Goal: Task Accomplishment & Management: Complete application form

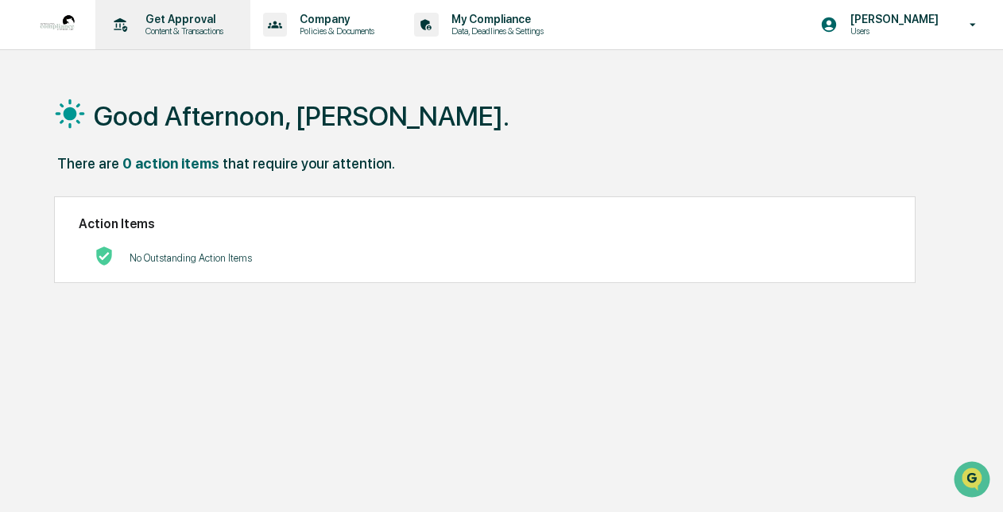
click at [173, 33] on p "Content & Transactions" at bounding box center [182, 30] width 99 height 11
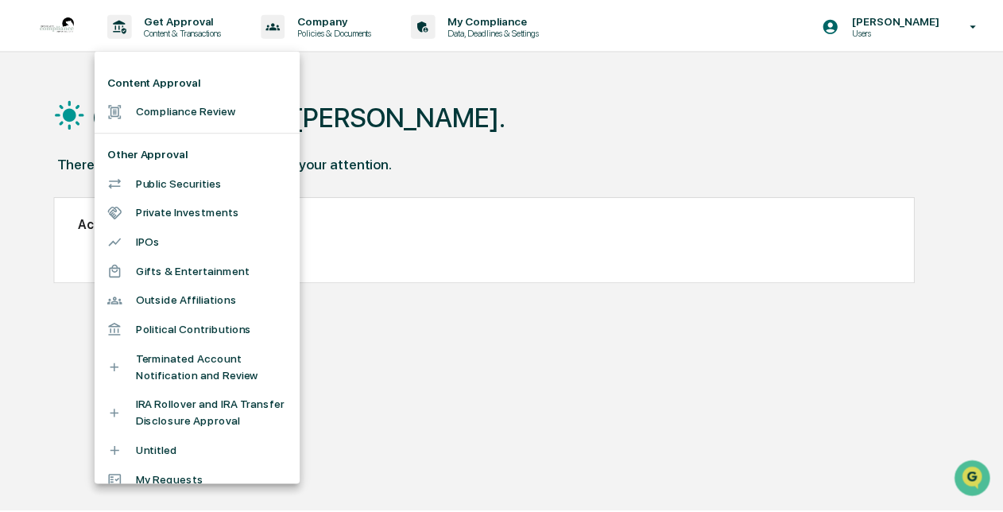
scroll to position [16, 0]
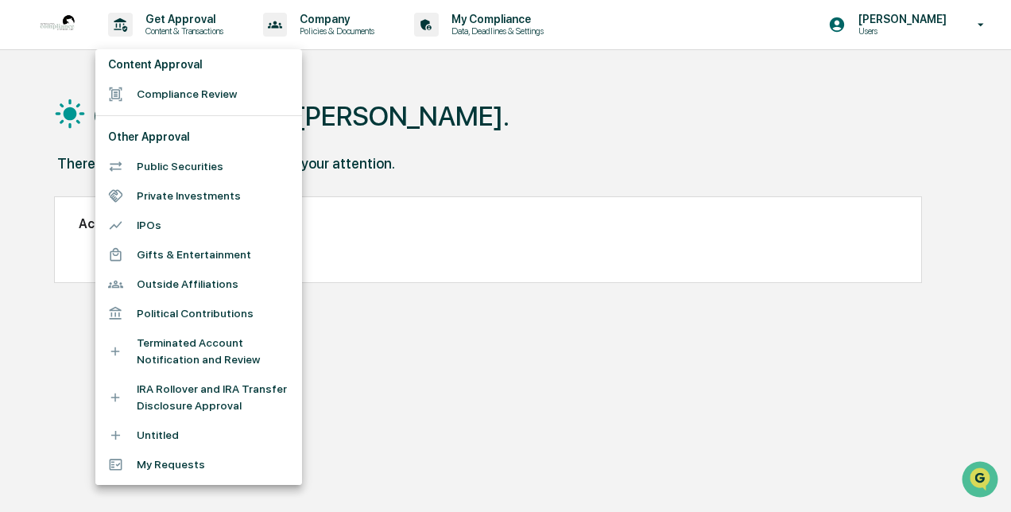
click at [323, 8] on div at bounding box center [505, 256] width 1011 height 512
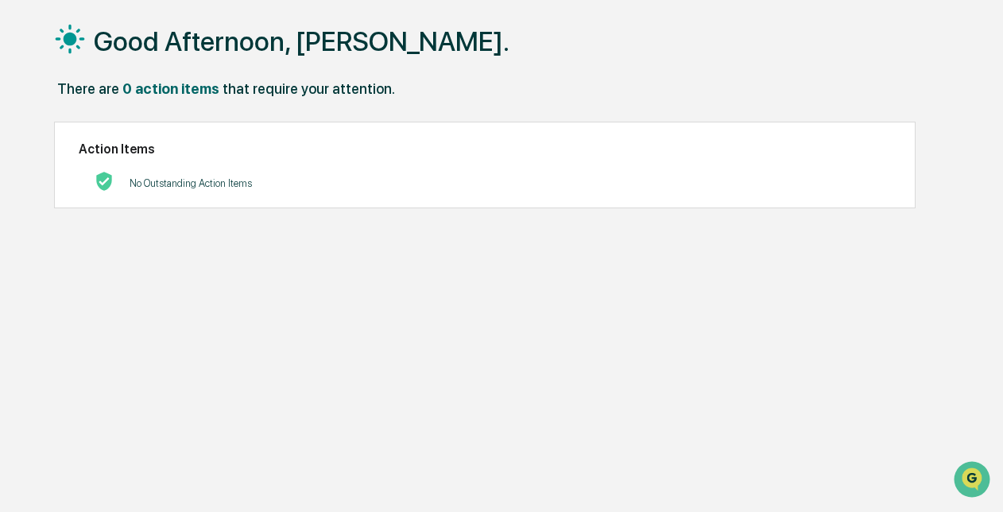
scroll to position [0, 0]
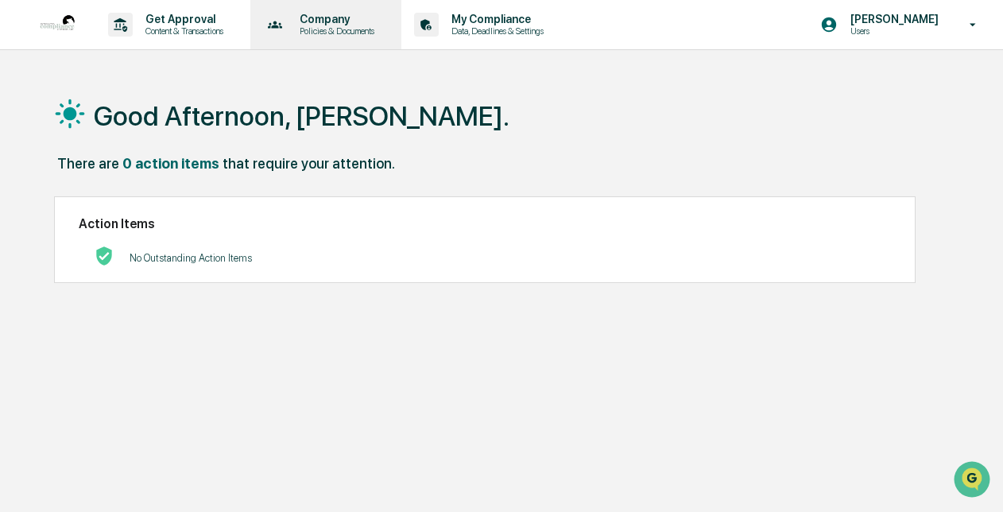
click at [336, 29] on p "Policies & Documents" at bounding box center [334, 30] width 95 height 11
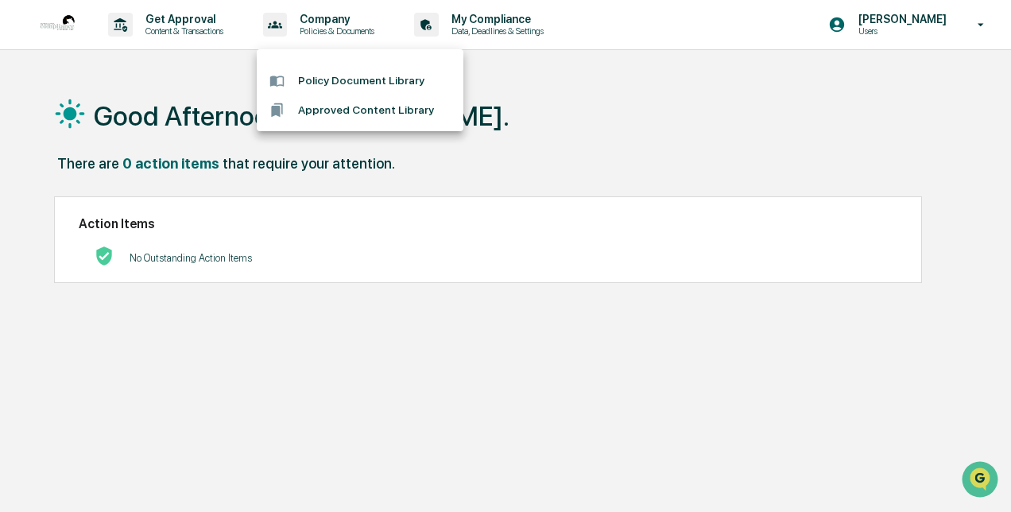
click at [496, 30] on div at bounding box center [505, 256] width 1011 height 512
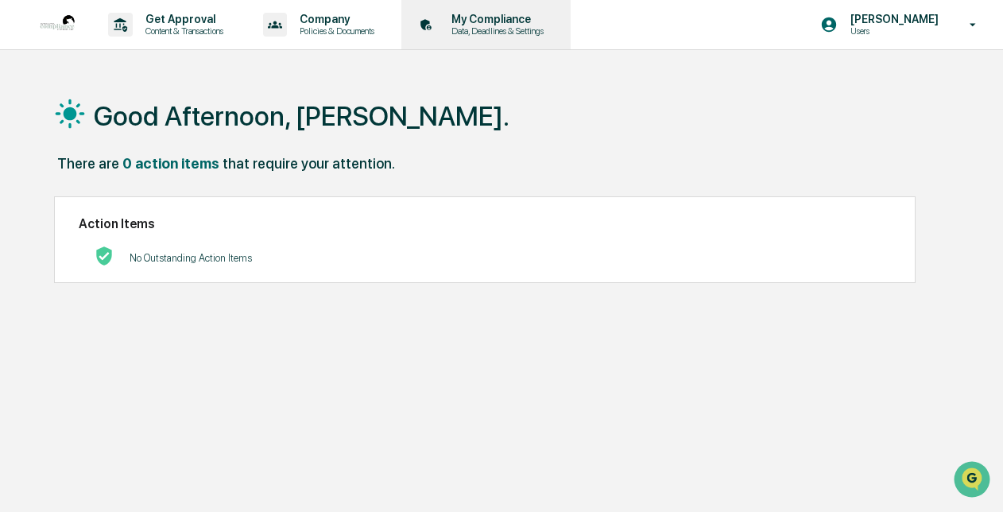
click at [493, 25] on p "Data, Deadlines & Settings" at bounding box center [495, 30] width 113 height 11
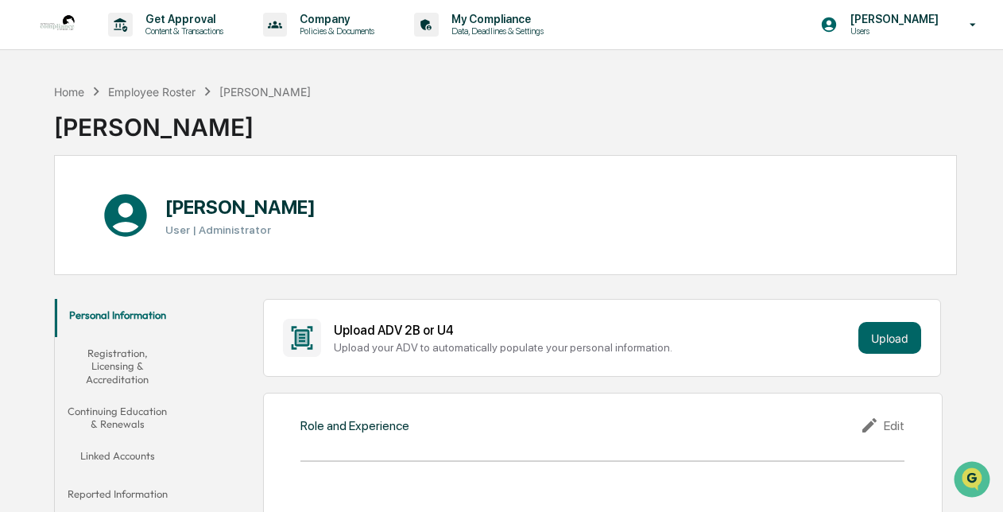
click at [68, 29] on img at bounding box center [57, 25] width 38 height 38
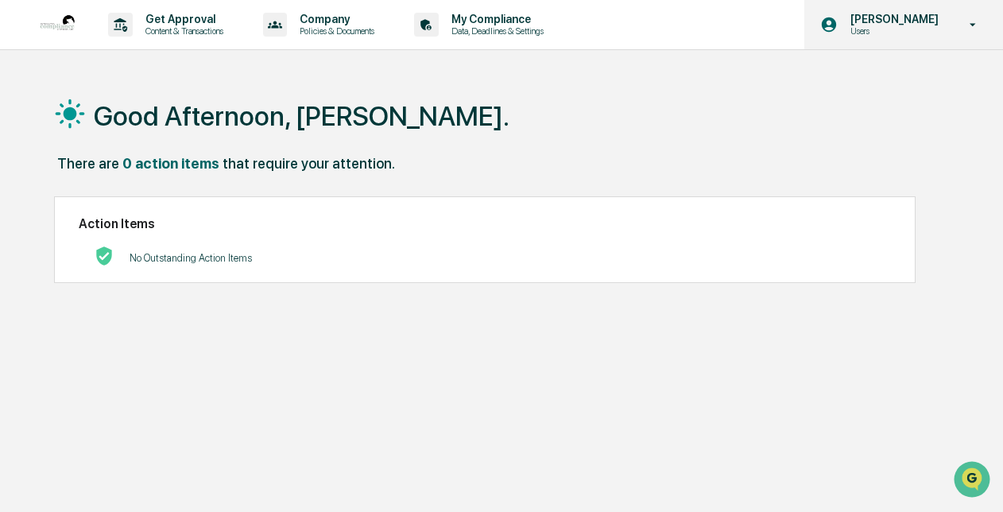
click at [934, 39] on div "[PERSON_NAME] Users" at bounding box center [903, 24] width 199 height 49
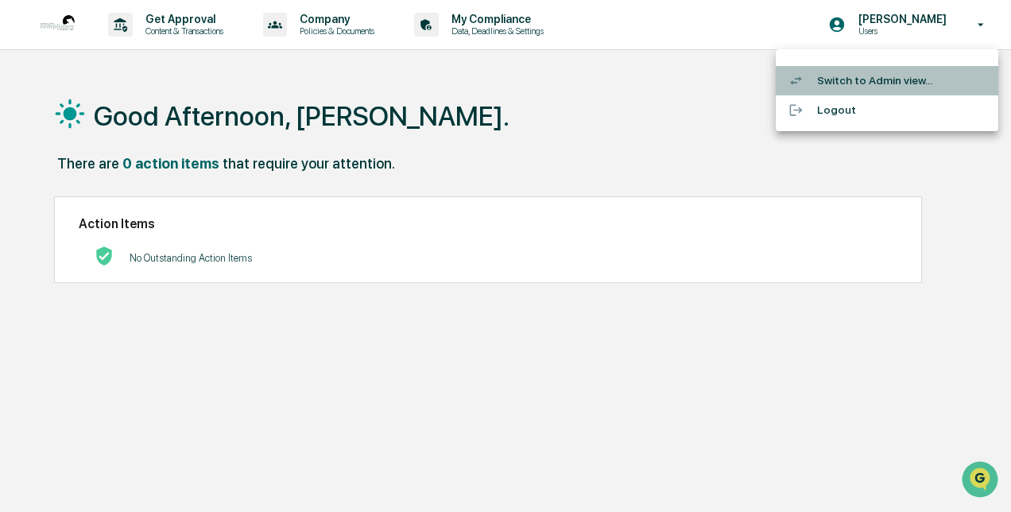
click at [919, 69] on li "Switch to Admin view..." at bounding box center [887, 80] width 223 height 29
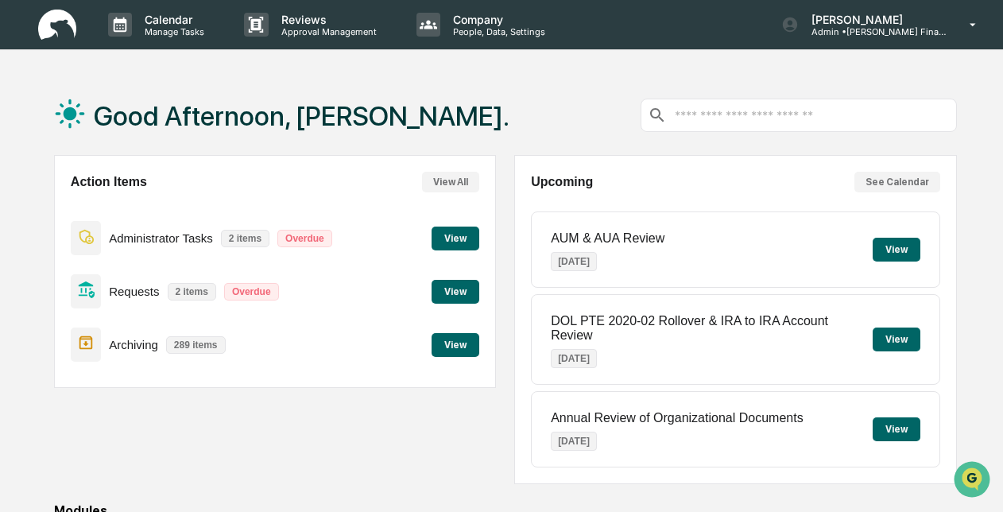
click at [467, 226] on button "View" at bounding box center [456, 238] width 48 height 24
click at [463, 293] on button "View" at bounding box center [456, 292] width 48 height 24
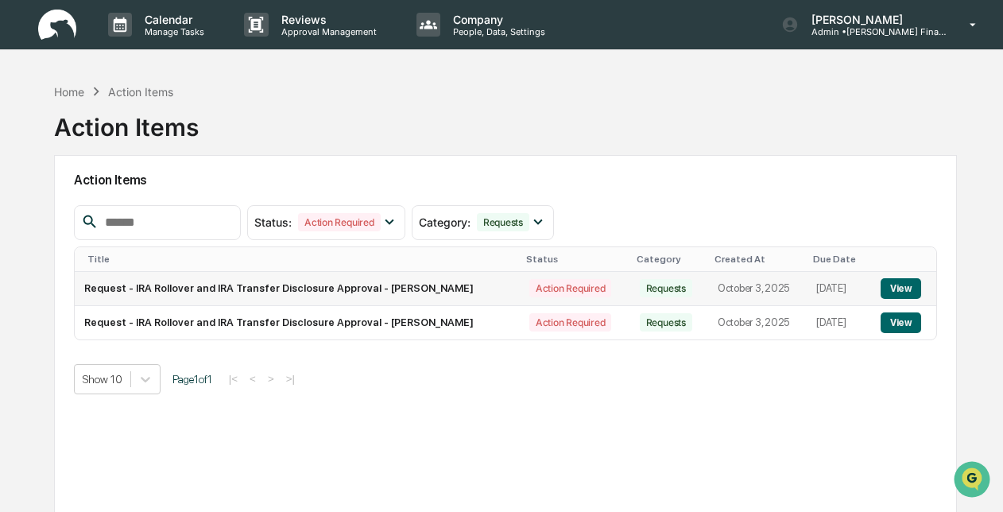
click at [893, 291] on button "View" at bounding box center [901, 288] width 41 height 21
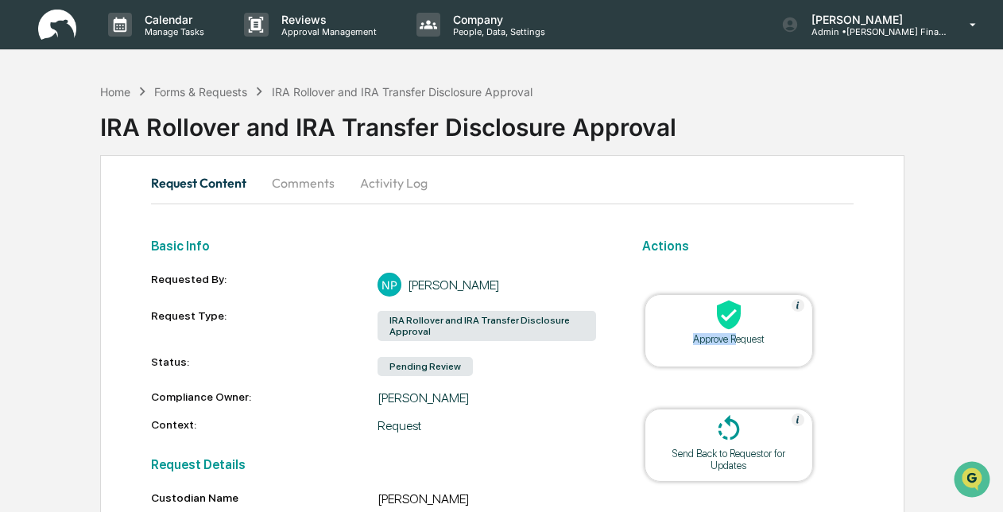
click at [735, 332] on div "Approve Request" at bounding box center [729, 330] width 168 height 73
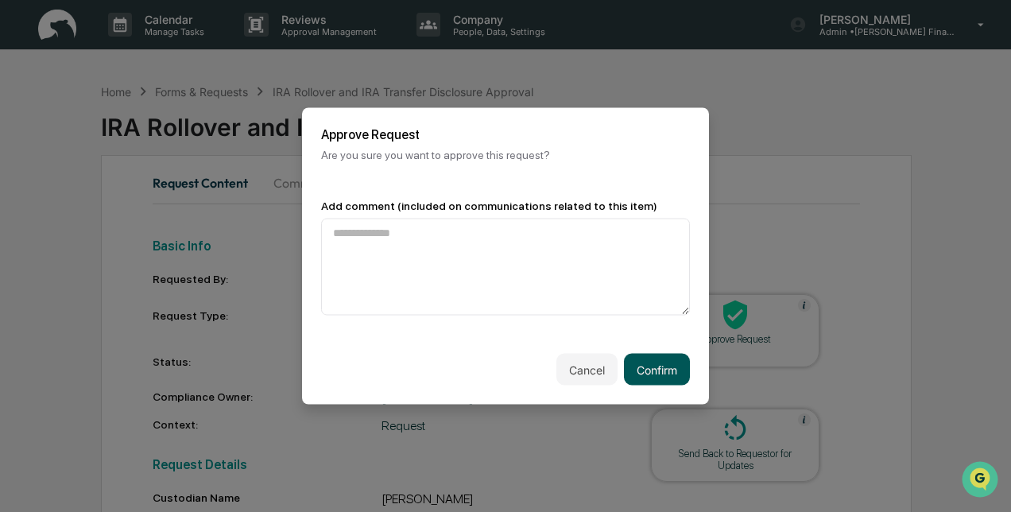
click at [668, 359] on button "Confirm" at bounding box center [657, 370] width 66 height 32
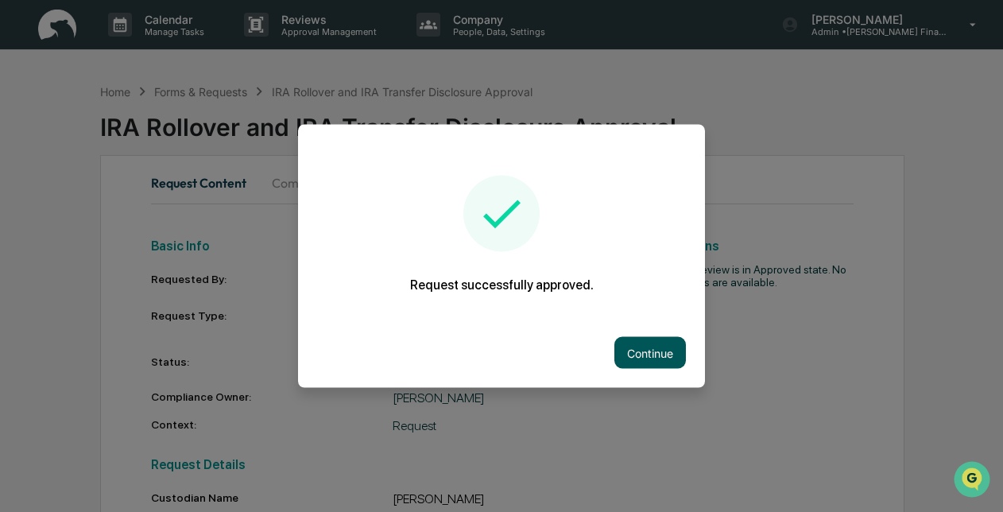
click at [644, 341] on button "Continue" at bounding box center [650, 353] width 72 height 32
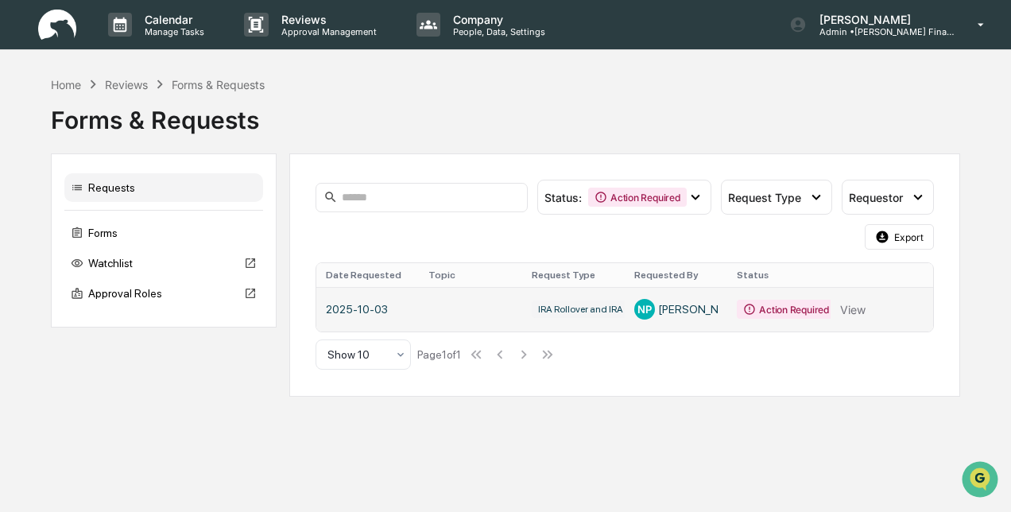
click at [807, 312] on link at bounding box center [624, 309] width 617 height 45
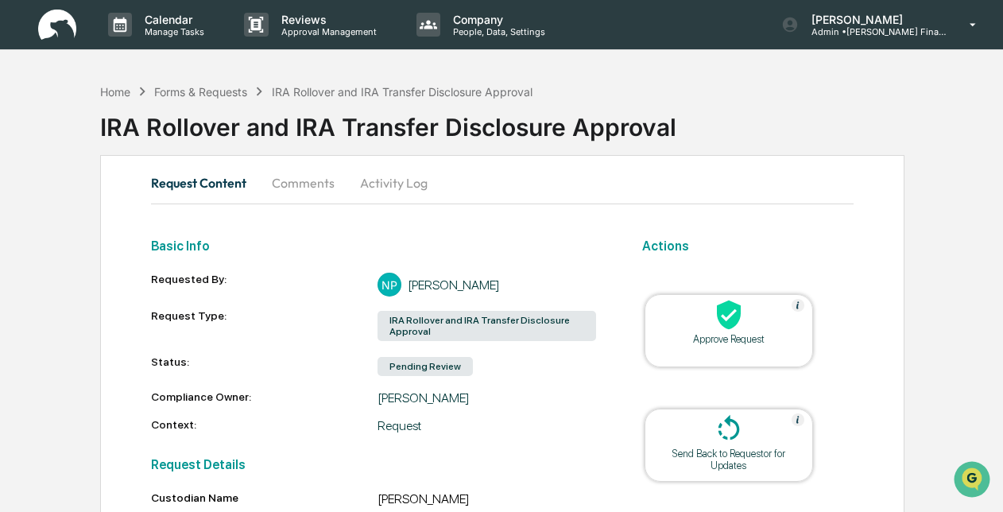
click at [722, 313] on icon at bounding box center [729, 314] width 24 height 29
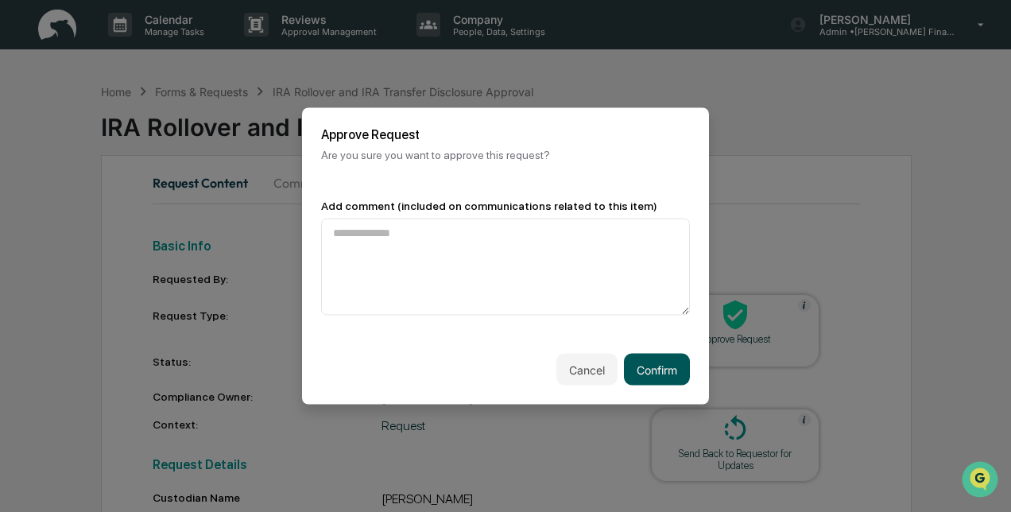
click at [652, 362] on button "Confirm" at bounding box center [657, 370] width 66 height 32
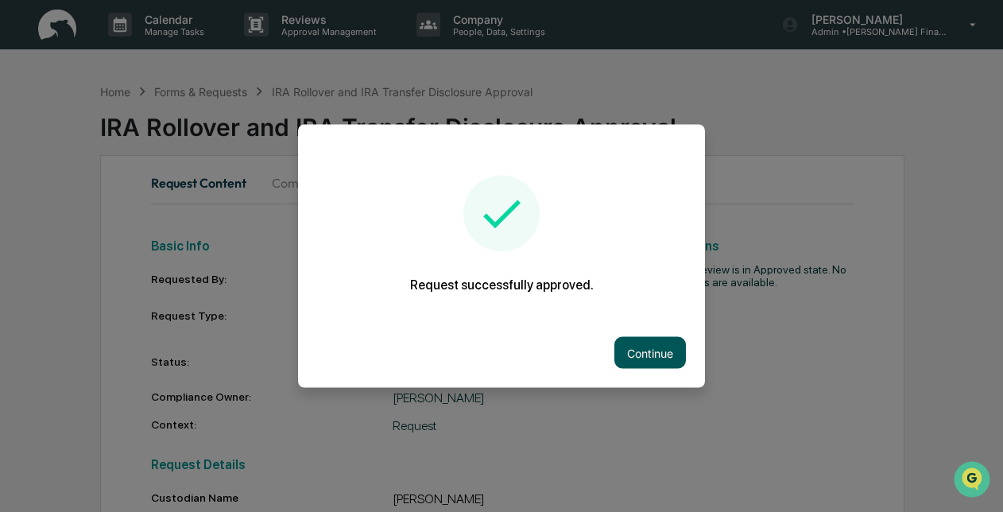
click at [644, 350] on button "Continue" at bounding box center [650, 353] width 72 height 32
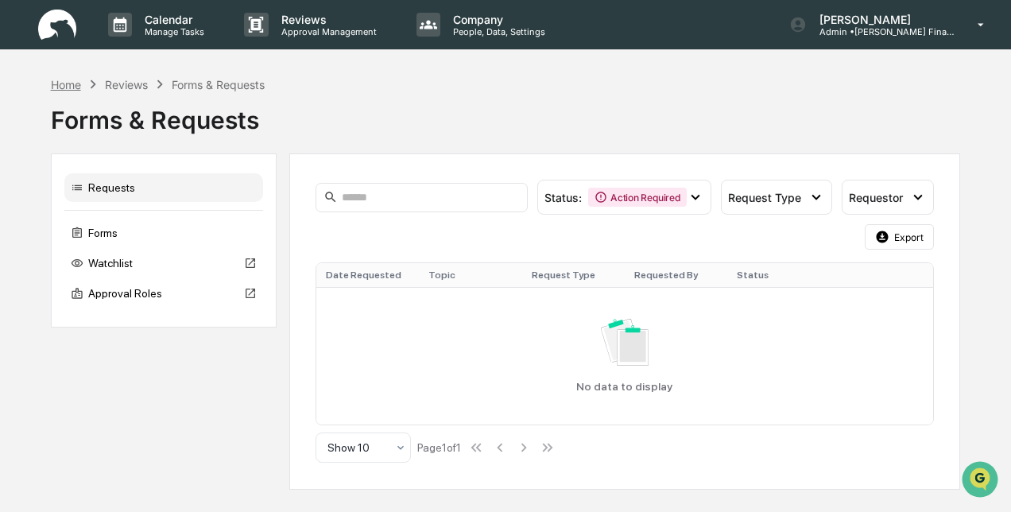
click at [78, 82] on div "Home" at bounding box center [66, 85] width 30 height 14
